Goal: Task Accomplishment & Management: Use online tool/utility

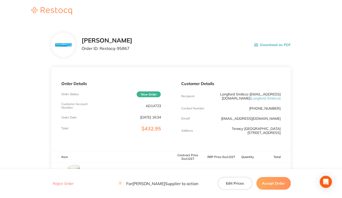
click at [151, 106] on p "AD14723" at bounding box center [153, 106] width 15 height 4
copy p "AD14723"
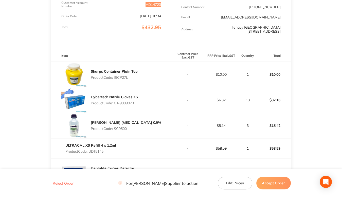
scroll to position [127, 0]
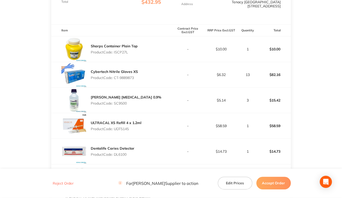
click at [122, 54] on p "Product Code: ISCP27L" at bounding box center [114, 52] width 47 height 4
copy p "ISCP27L"
drag, startPoint x: 115, startPoint y: 81, endPoint x: 147, endPoint y: 80, distance: 31.5
click at [147, 80] on div "Cybertech Nitrile Gloves XS Product Code: CT-9889873" at bounding box center [111, 74] width 120 height 25
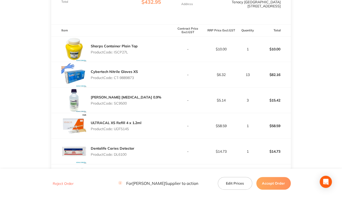
copy p "CT-9889873"
click at [118, 106] on p "Product Code: SC9500" at bounding box center [126, 104] width 71 height 4
copy p "SC9500"
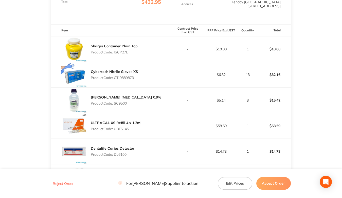
click at [119, 131] on p "Product Code: UDT5145" at bounding box center [116, 129] width 51 height 4
copy p "UDT5145"
click at [117, 157] on p "Product Code: DL6100" at bounding box center [113, 155] width 44 height 4
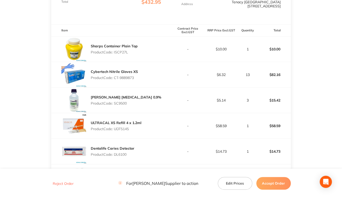
copy p "DL6100"
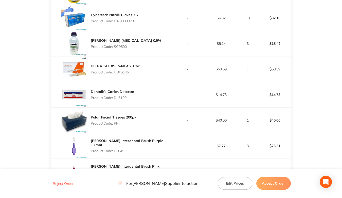
scroll to position [203, 0]
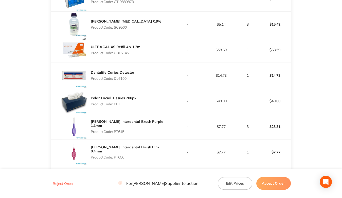
click at [117, 106] on p "Product Code: PFT" at bounding box center [114, 104] width 46 height 4
copy p "PFT"
click at [121, 134] on p "Product Code: PT645" at bounding box center [131, 132] width 80 height 4
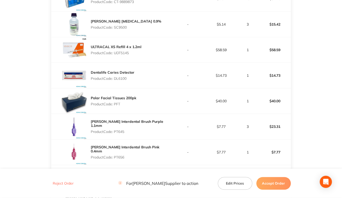
copy p "PT645"
click at [117, 159] on p "Product Code: PT656" at bounding box center [131, 158] width 80 height 4
copy p "PT656"
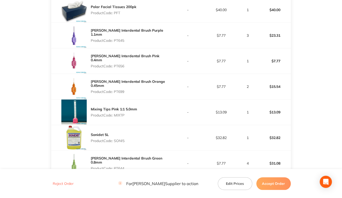
scroll to position [305, 0]
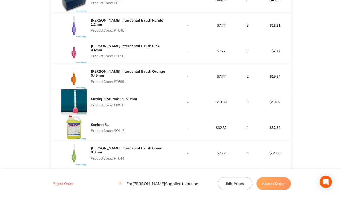
click at [121, 84] on p "Product Code: PT699" at bounding box center [131, 82] width 80 height 4
click at [121, 83] on p "Product Code: PT699" at bounding box center [131, 82] width 80 height 4
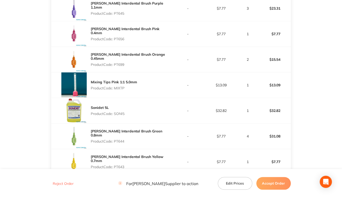
scroll to position [330, 0]
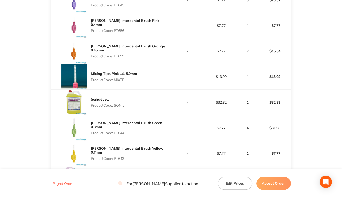
click at [116, 82] on p "Product Code: MIXTP" at bounding box center [114, 80] width 46 height 4
click at [116, 108] on p "Product Code: SONI5" at bounding box center [108, 106] width 34 height 4
click at [121, 135] on p "Product Code: PT644" at bounding box center [131, 133] width 80 height 4
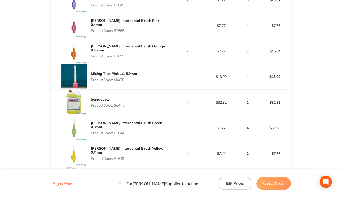
click at [121, 135] on p "Product Code: PT644" at bounding box center [131, 133] width 80 height 4
click at [121, 158] on p "Product Code: PT643" at bounding box center [131, 159] width 80 height 4
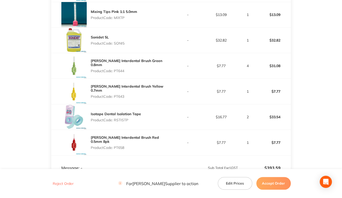
scroll to position [406, 0]
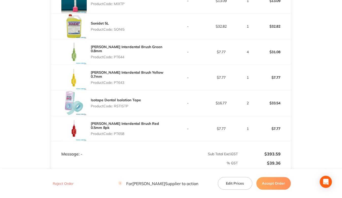
click at [120, 108] on p "Product Code: RSTISTP" at bounding box center [116, 106] width 50 height 4
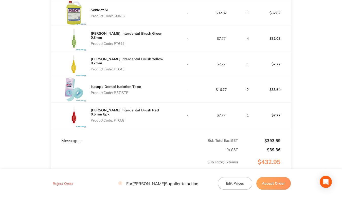
scroll to position [431, 0]
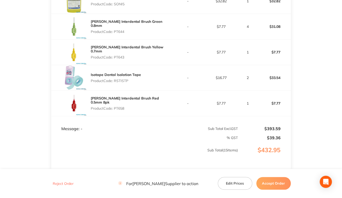
click at [119, 111] on p "Product Code: PT658" at bounding box center [131, 109] width 80 height 4
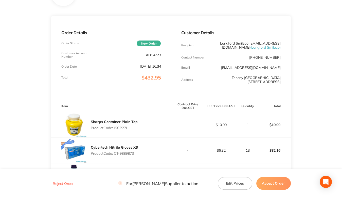
scroll to position [45, 0]
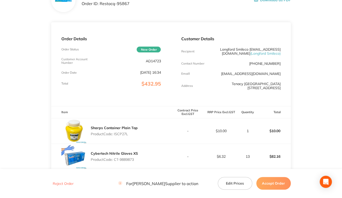
click at [150, 61] on p "AD14723" at bounding box center [153, 61] width 15 height 4
click at [149, 61] on p "AD14723" at bounding box center [153, 61] width 15 height 4
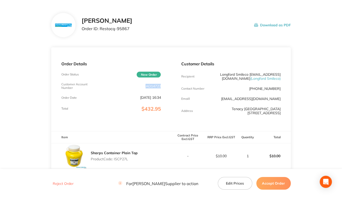
scroll to position [20, 0]
drag, startPoint x: 101, startPoint y: 29, endPoint x: 137, endPoint y: 28, distance: 35.5
click at [137, 28] on div "[PERSON_NAME] Order ID: Restocq- 95867 Download as PDF" at bounding box center [186, 26] width 209 height 16
drag, startPoint x: 127, startPoint y: 30, endPoint x: 112, endPoint y: 28, distance: 15.3
click at [112, 28] on p "Order ID: Restocq- 95867" at bounding box center [107, 29] width 51 height 5
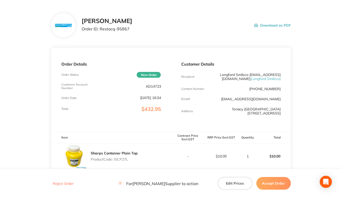
click at [98, 29] on p "Order ID: Restocq- 95867" at bounding box center [107, 29] width 51 height 5
drag, startPoint x: 100, startPoint y: 29, endPoint x: 130, endPoint y: 29, distance: 29.9
click at [130, 29] on div "[PERSON_NAME] Order ID: Restocq- 95867 Download as PDF" at bounding box center [186, 26] width 209 height 16
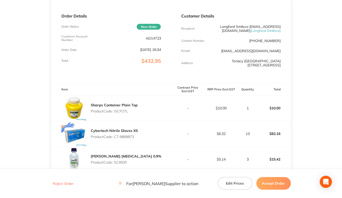
scroll to position [96, 0]
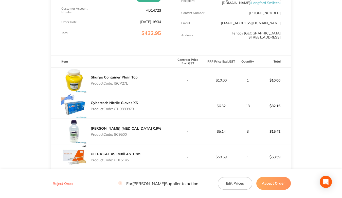
click at [121, 86] on p "Product Code: ISCP27L" at bounding box center [114, 83] width 47 height 4
click at [118, 111] on p "Product Code: CT-9889873" at bounding box center [114, 109] width 47 height 4
drag, startPoint x: 115, startPoint y: 113, endPoint x: 153, endPoint y: 113, distance: 37.8
click at [153, 113] on div "Cybertech Nitrile Gloves XS Product Code: CT-9889873" at bounding box center [111, 105] width 120 height 25
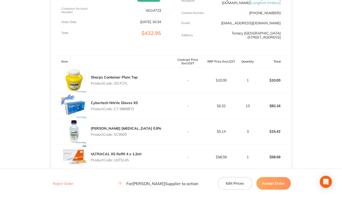
click at [119, 137] on p "Product Code: SC9500" at bounding box center [126, 135] width 71 height 4
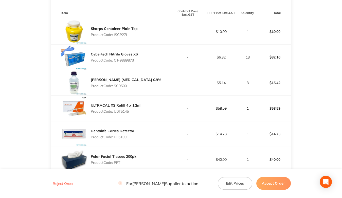
scroll to position [146, 0]
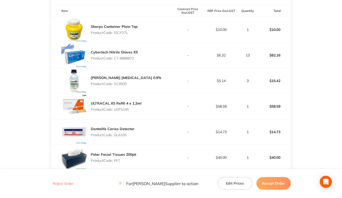
click at [119, 112] on p "Product Code: UDT5145" at bounding box center [116, 110] width 51 height 4
click at [118, 137] on p "Product Code: DL6100" at bounding box center [113, 135] width 44 height 4
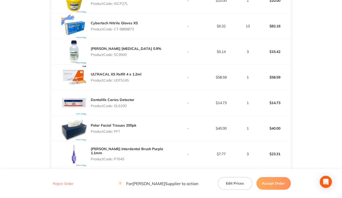
scroll to position [223, 0]
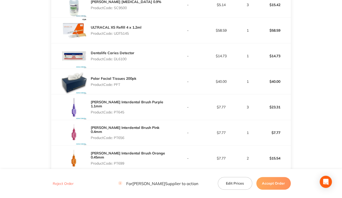
click at [117, 87] on p "Product Code: PFT" at bounding box center [114, 85] width 46 height 4
click at [118, 113] on p "Product Code: PT645" at bounding box center [131, 112] width 80 height 4
click at [120, 137] on p "Product Code: PT656" at bounding box center [131, 138] width 80 height 4
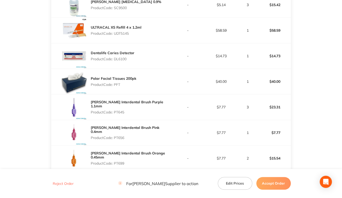
click at [120, 137] on p "Product Code: PT656" at bounding box center [131, 138] width 80 height 4
click at [119, 164] on p "Product Code: PT699" at bounding box center [131, 164] width 80 height 4
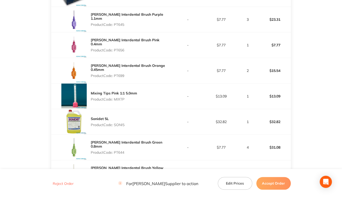
scroll to position [324, 0]
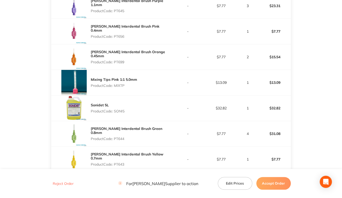
click at [119, 88] on p "Product Code: MIXTP" at bounding box center [114, 86] width 46 height 4
click at [120, 113] on p "Product Code: SONI5" at bounding box center [108, 111] width 34 height 4
click at [119, 141] on p "Product Code: PT644" at bounding box center [131, 139] width 80 height 4
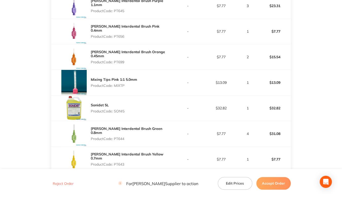
click at [119, 141] on p "Product Code: PT644" at bounding box center [131, 139] width 80 height 4
click at [119, 165] on p "Product Code: PT643" at bounding box center [131, 165] width 80 height 4
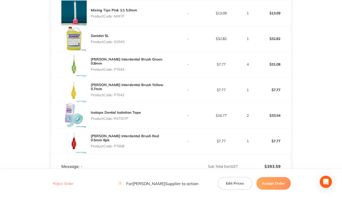
scroll to position [400, 0]
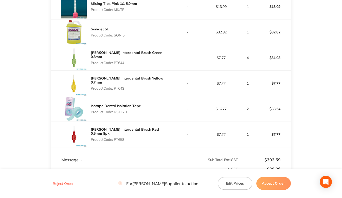
click at [122, 114] on p "Product Code: RSTISTP" at bounding box center [116, 112] width 50 height 4
click at [123, 141] on p "Product Code: PT658" at bounding box center [131, 140] width 80 height 4
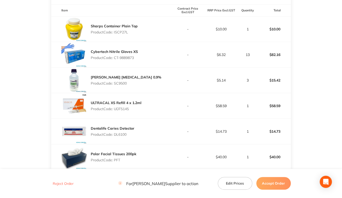
scroll to position [146, 0]
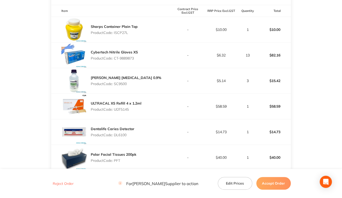
click at [123, 86] on p "Product Code: SC9500" at bounding box center [126, 84] width 71 height 4
click at [274, 184] on button "Accept Order" at bounding box center [274, 183] width 35 height 13
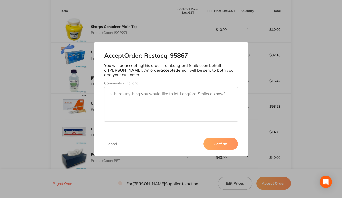
click at [218, 142] on button "Confirm" at bounding box center [221, 144] width 35 height 12
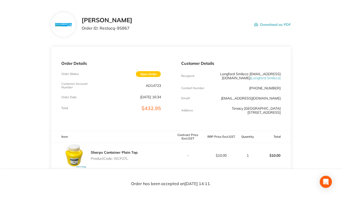
scroll to position [0, 0]
